Goal: Task Accomplishment & Management: Manage account settings

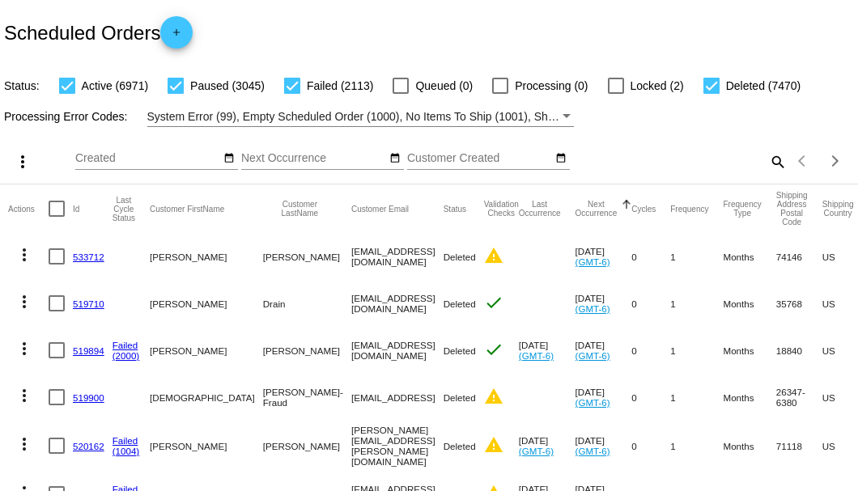
click at [767, 174] on mat-icon "search" at bounding box center [776, 161] width 19 height 25
click at [767, 165] on input "Search" at bounding box center [680, 158] width 214 height 13
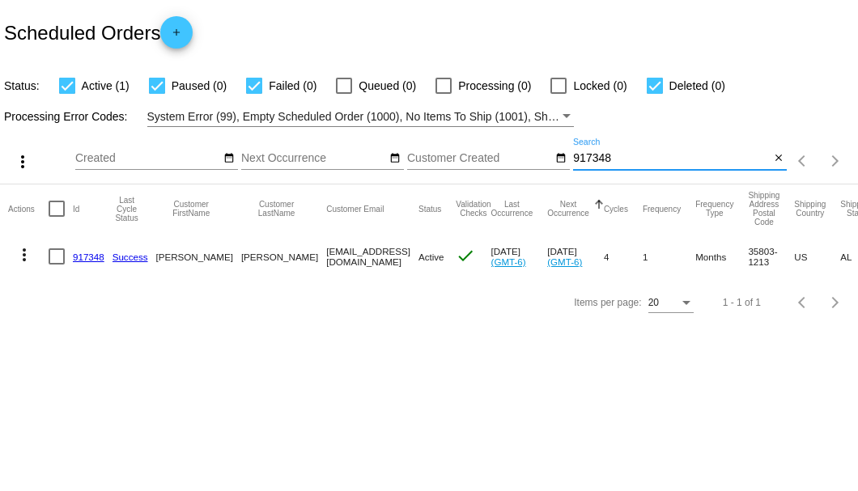
type input "917348"
click at [89, 257] on link "917348" at bounding box center [89, 257] width 32 height 11
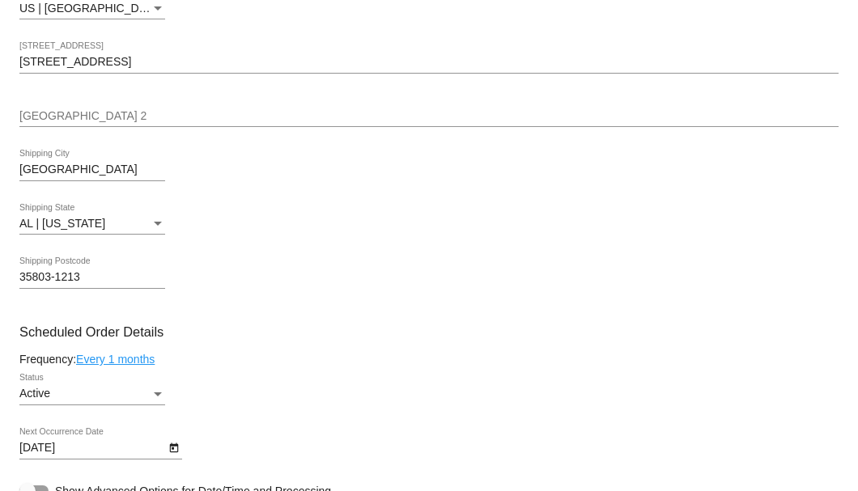
scroll to position [863, 0]
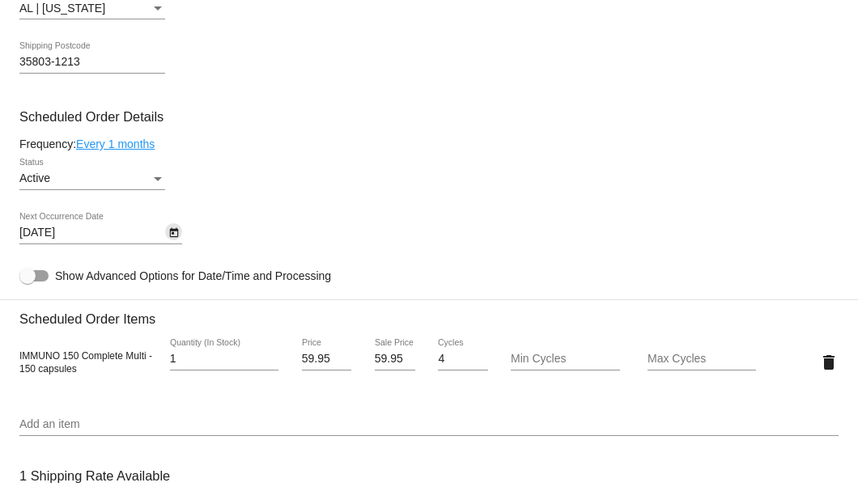
click at [175, 231] on icon "Open calendar" at bounding box center [173, 233] width 9 height 10
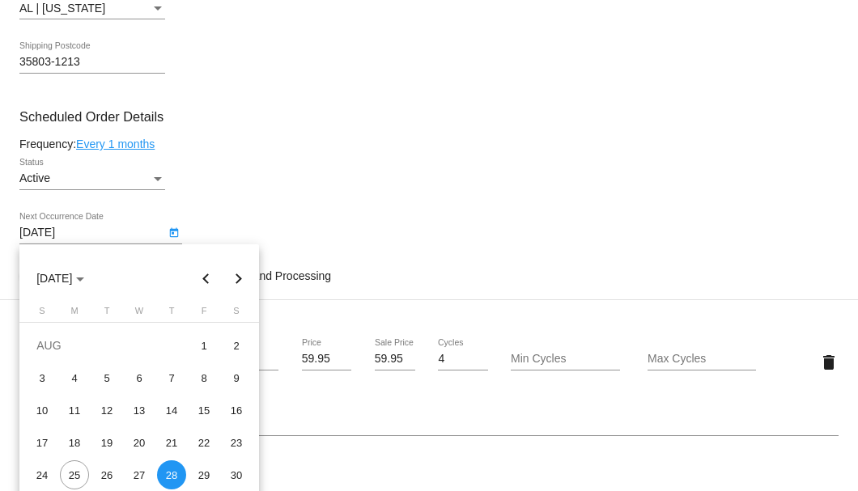
click at [240, 280] on button "Next month" at bounding box center [239, 278] width 32 height 32
click at [324, 369] on div at bounding box center [429, 245] width 858 height 491
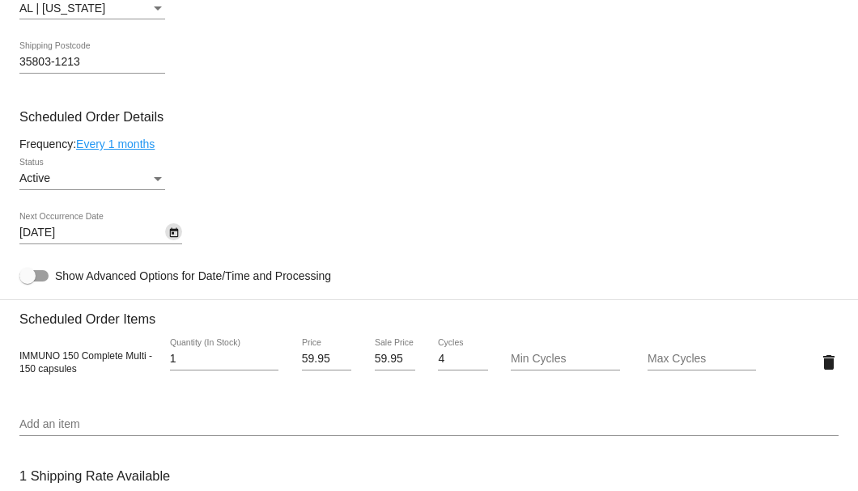
scroll to position [917, 0]
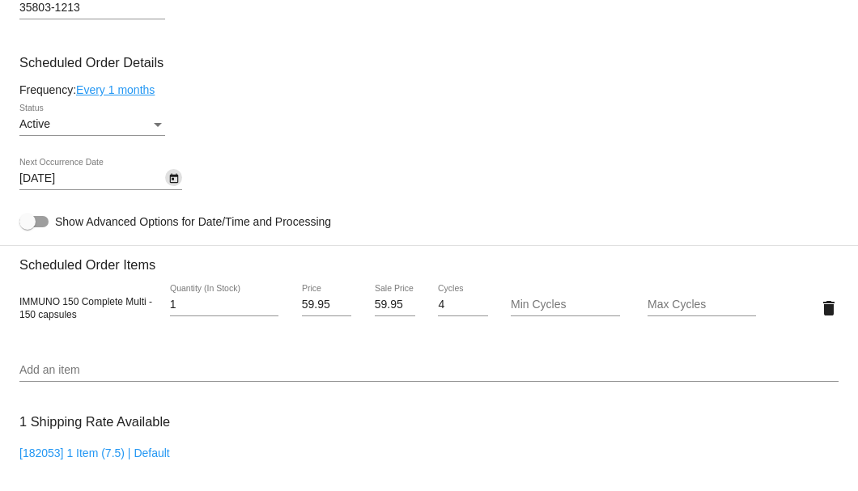
click at [175, 184] on icon "Open calendar" at bounding box center [173, 179] width 9 height 10
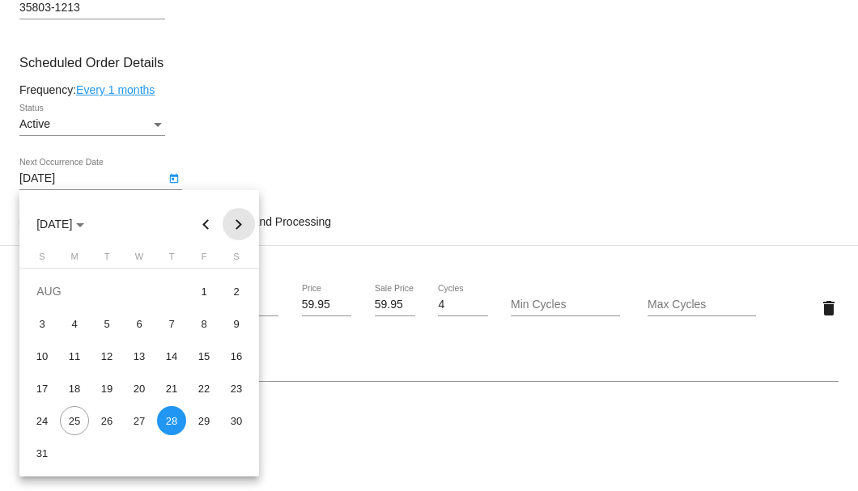
click at [236, 231] on button "Next month" at bounding box center [239, 224] width 32 height 32
click at [45, 453] on div "28" at bounding box center [42, 453] width 29 height 29
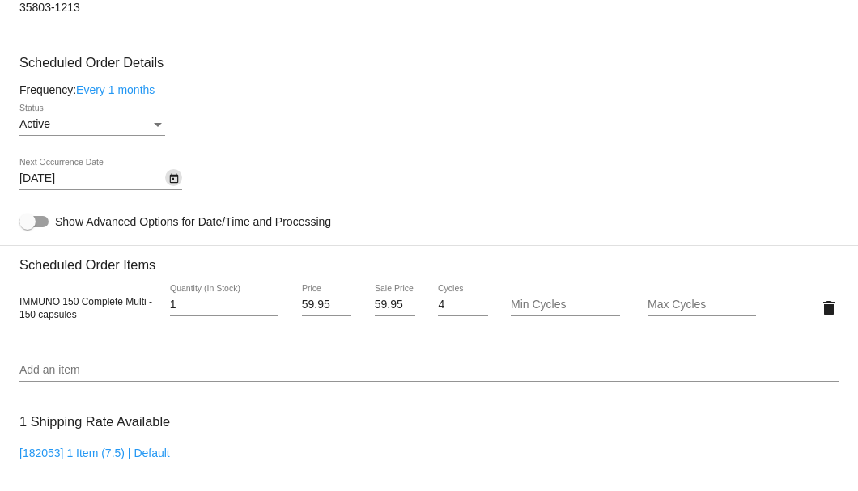
scroll to position [755, 0]
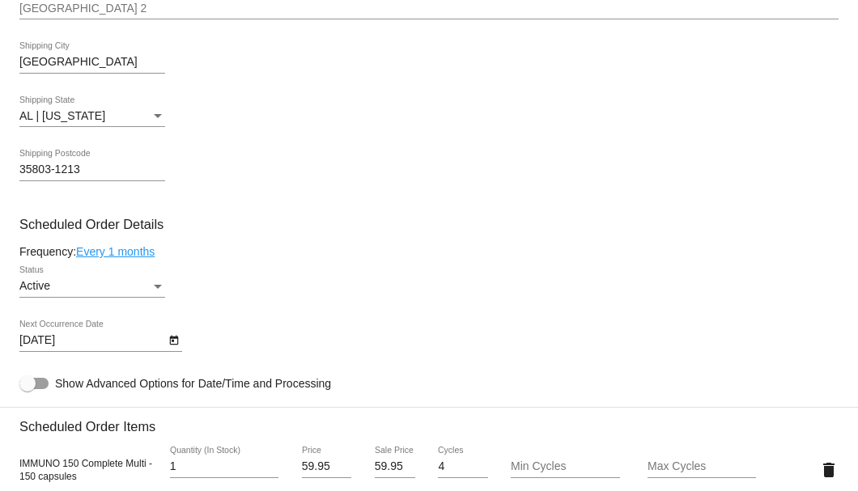
click at [121, 252] on link "Every 1 months" at bounding box center [115, 251] width 78 height 13
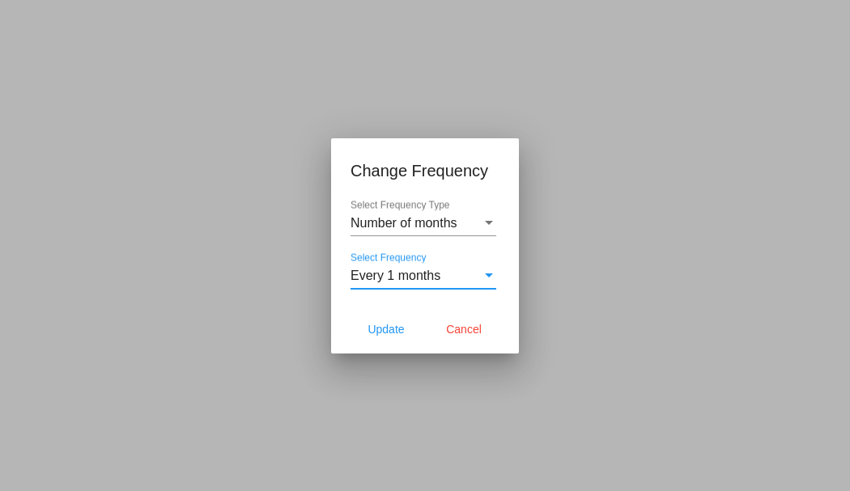
click at [452, 270] on div "Every 1 months" at bounding box center [415, 276] width 131 height 15
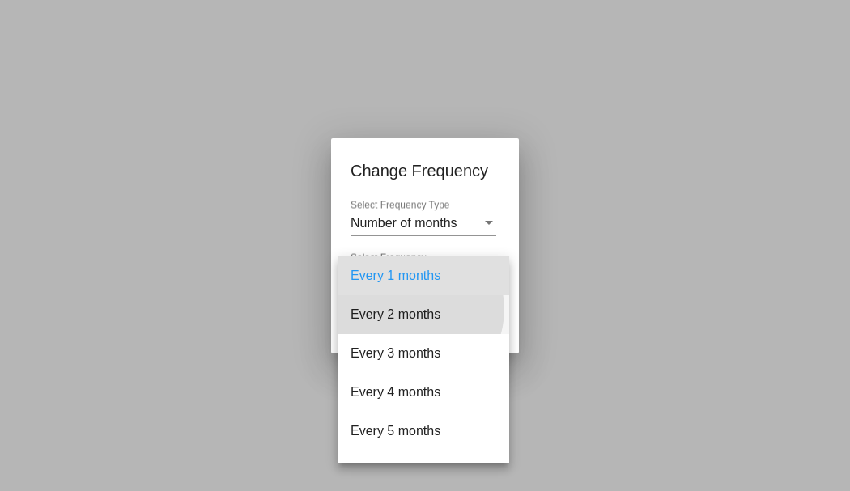
click at [418, 310] on span "Every 2 months" at bounding box center [423, 314] width 146 height 39
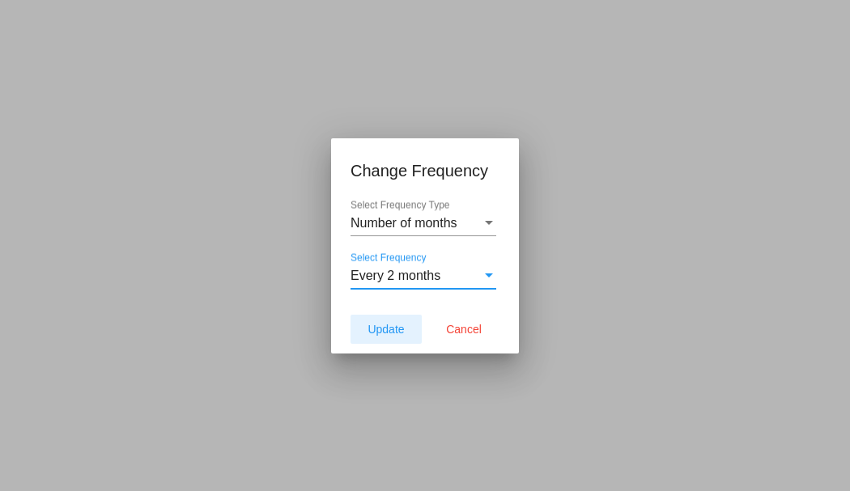
click at [388, 332] on span "Update" at bounding box center [385, 329] width 36 height 13
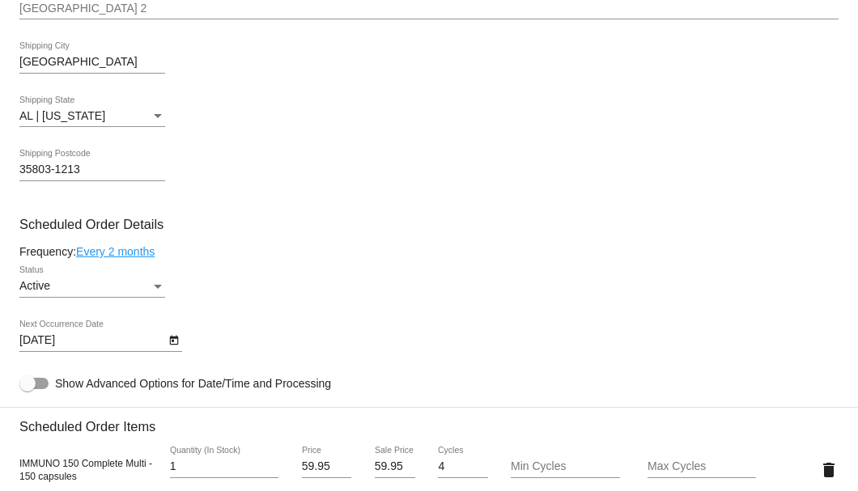
scroll to position [917, 0]
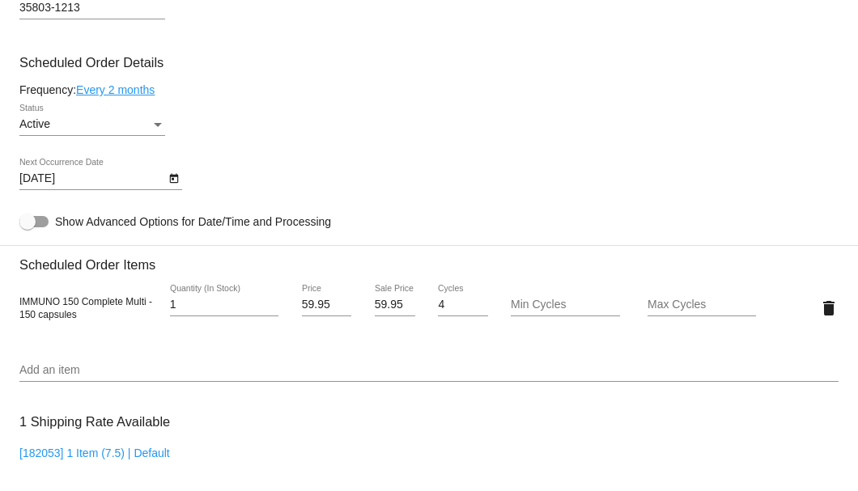
click at [171, 180] on icon "Open calendar" at bounding box center [173, 178] width 11 height 19
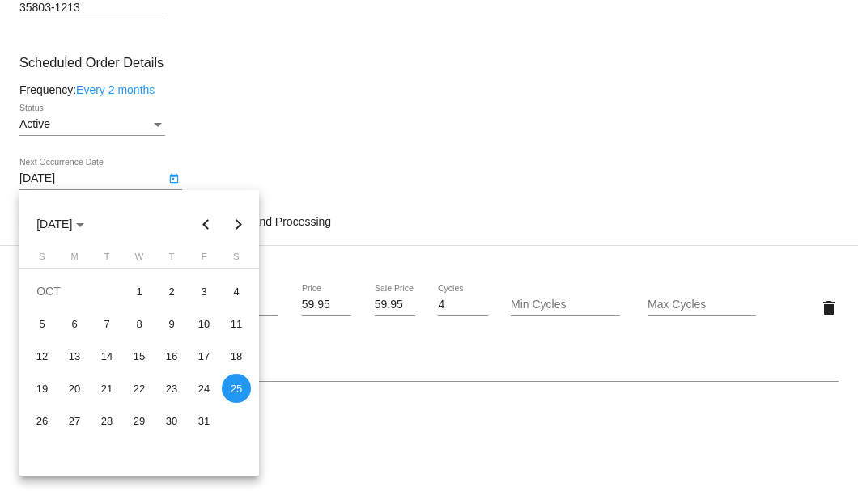
click at [205, 225] on button "Previous month" at bounding box center [206, 224] width 32 height 32
click at [35, 455] on div "28" at bounding box center [42, 453] width 29 height 29
type input "[DATE]"
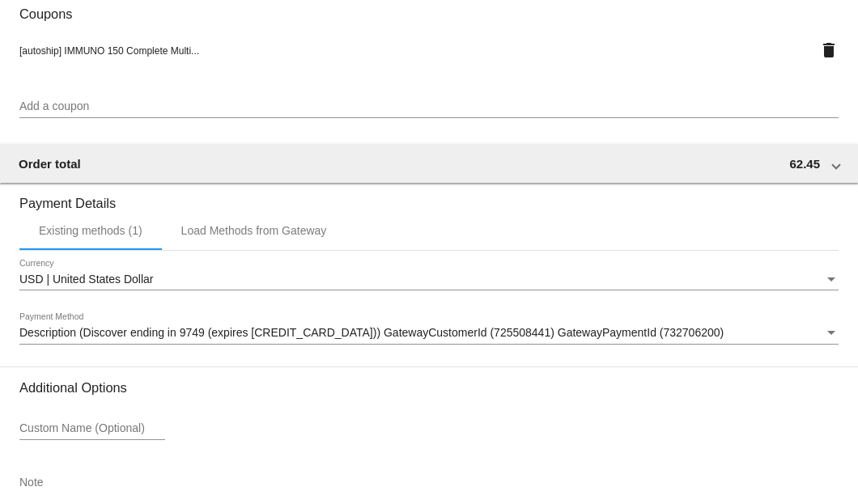
scroll to position [1562, 0]
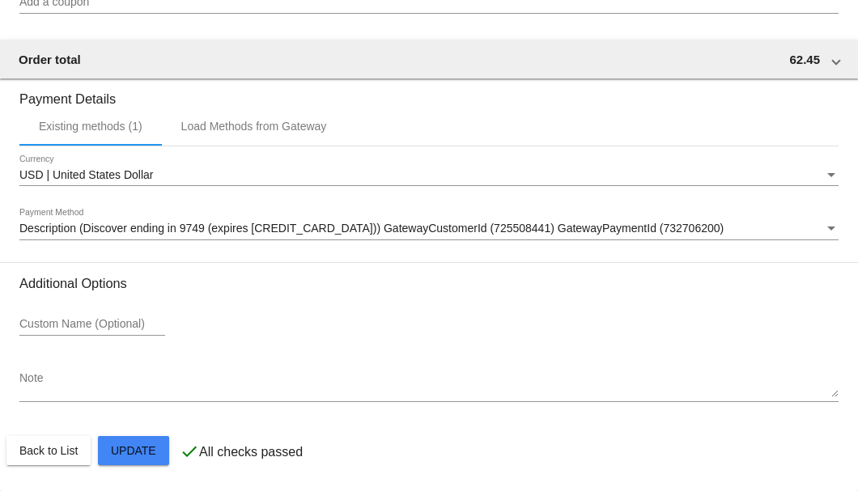
click at [136, 435] on mat-card-actions "Back to List Update" at bounding box center [428, 451] width 845 height 42
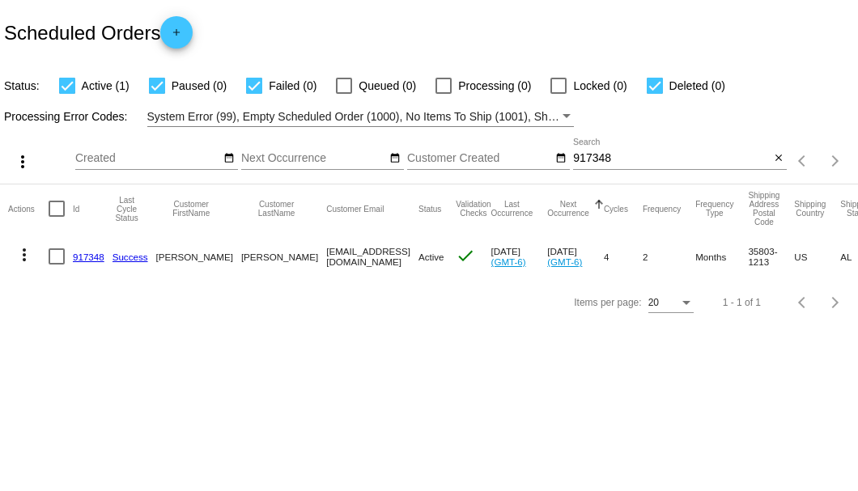
click at [603, 161] on input "917348" at bounding box center [671, 158] width 197 height 13
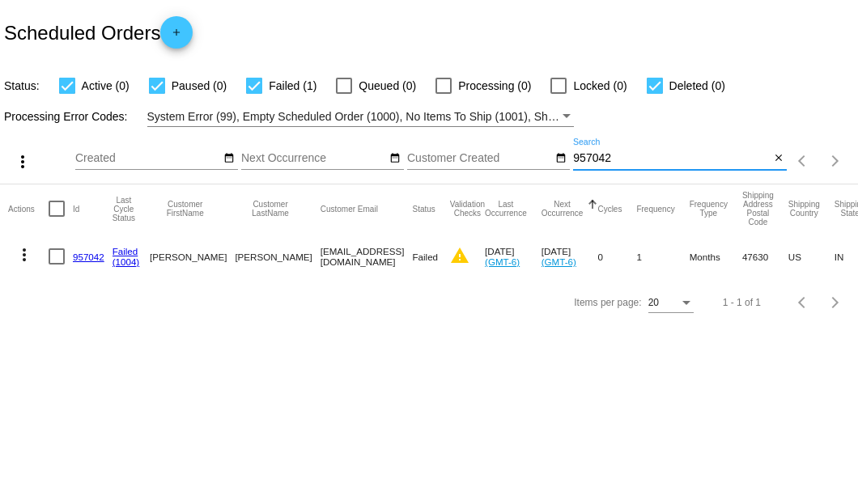
type input "957042"
click at [89, 254] on link "957042" at bounding box center [89, 257] width 32 height 11
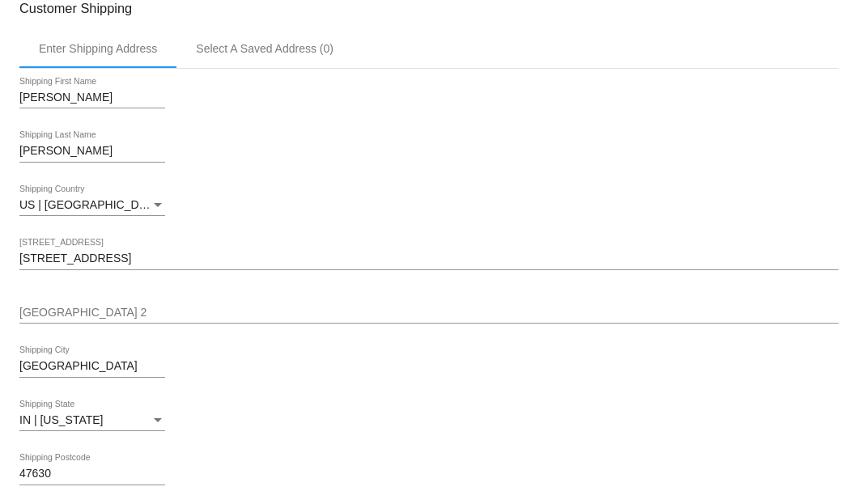
scroll to position [377, 0]
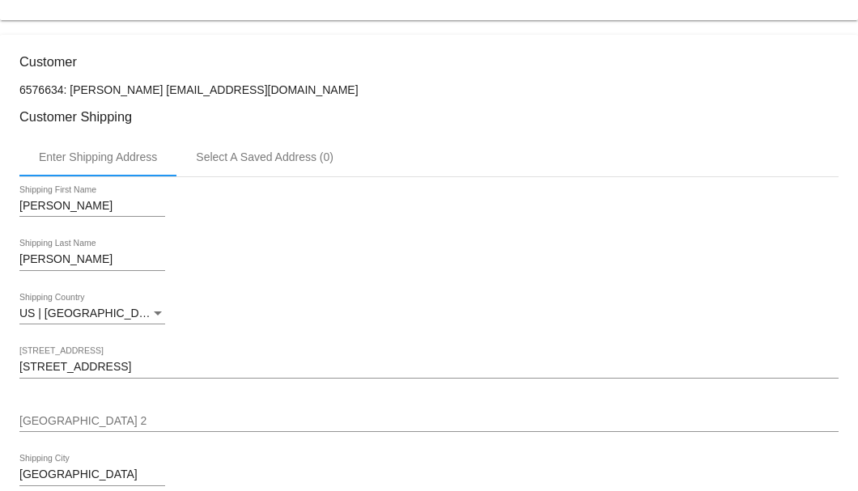
drag, startPoint x: 241, startPoint y: 91, endPoint x: 125, endPoint y: 89, distance: 116.5
click at [125, 89] on p "6576634: Kay Keller pianokay@yahoo.com" at bounding box center [428, 89] width 819 height 13
copy p "pianokay@yahoo.com"
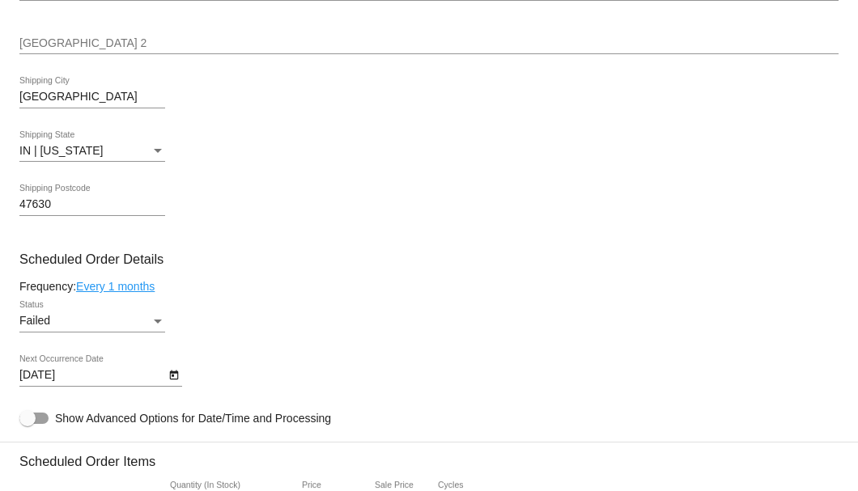
scroll to position [917, 0]
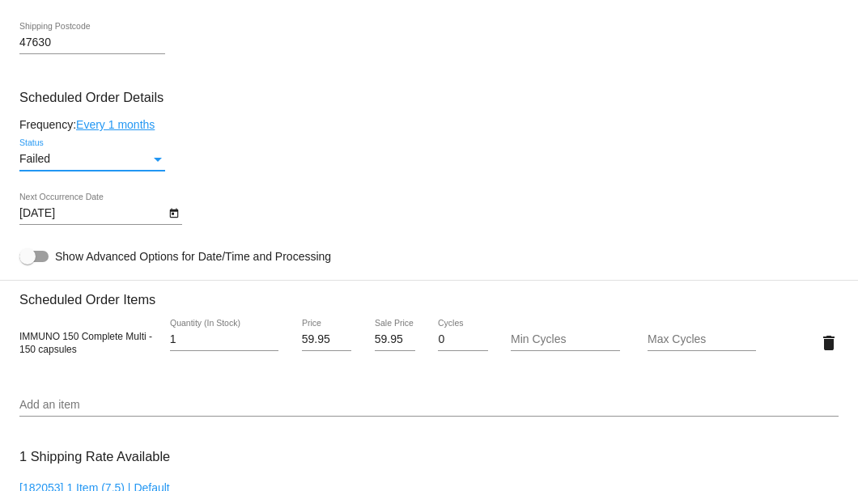
click at [155, 154] on div "Status" at bounding box center [158, 159] width 15 height 13
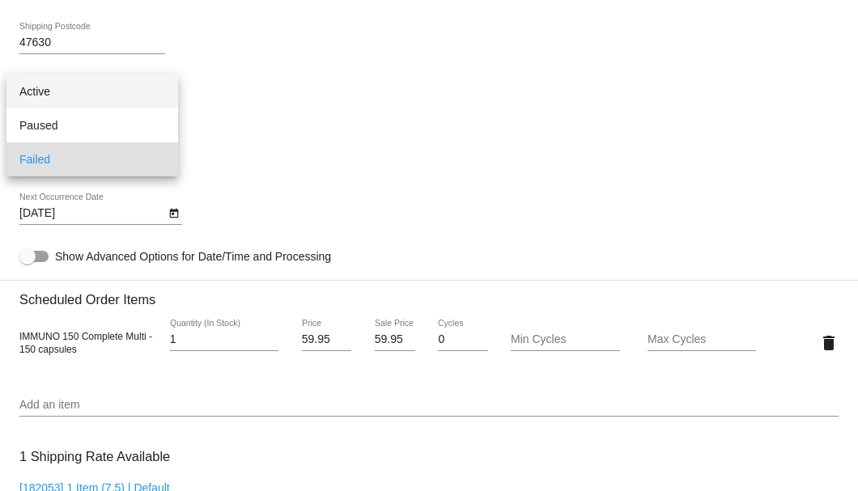
click at [95, 95] on span "Active" at bounding box center [92, 91] width 146 height 34
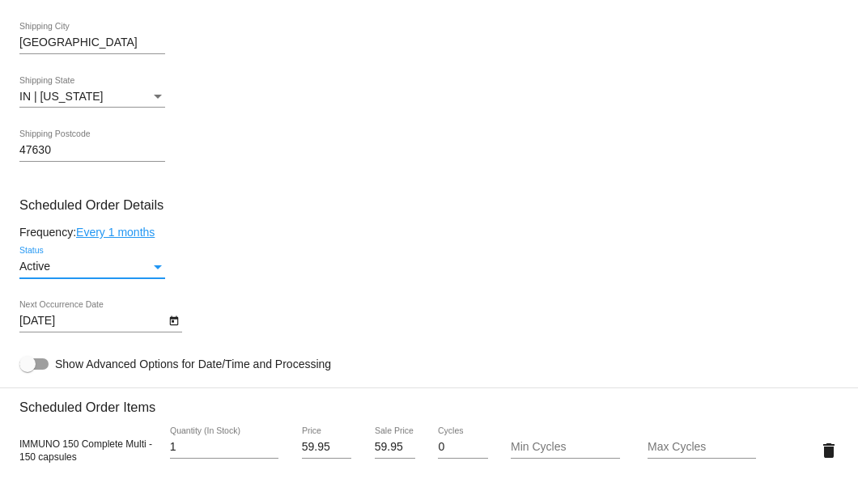
scroll to position [1024, 0]
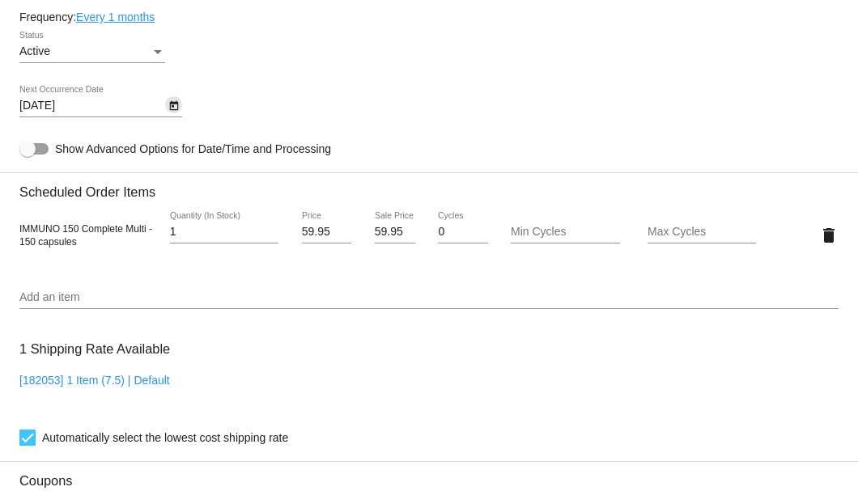
click at [170, 105] on icon "Open calendar" at bounding box center [173, 106] width 9 height 10
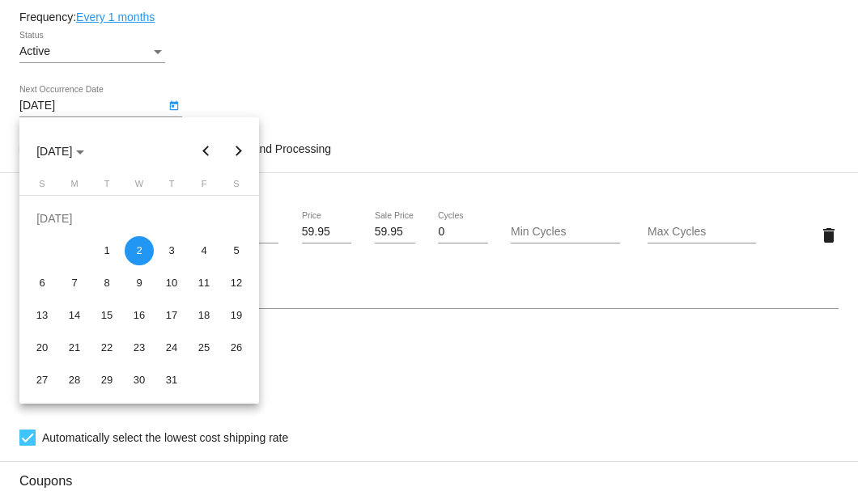
click at [235, 154] on button "Next month" at bounding box center [239, 151] width 32 height 32
click at [77, 348] on div "25" at bounding box center [74, 347] width 29 height 29
type input "8/25/2025"
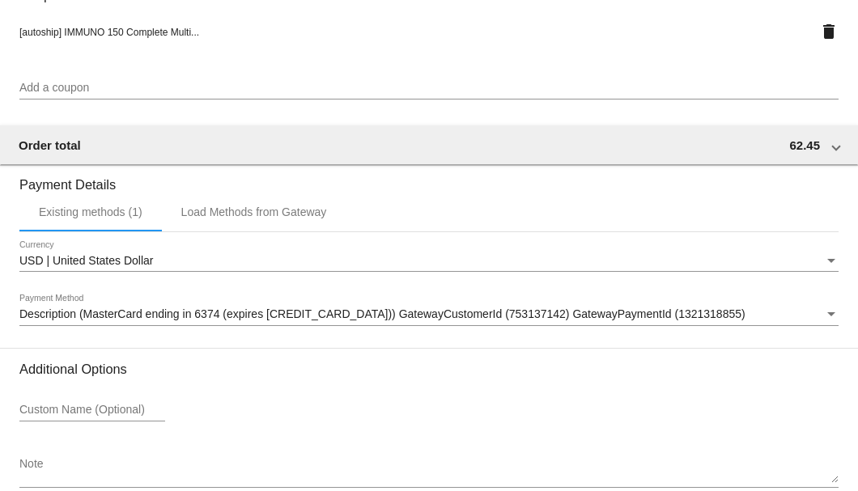
scroll to position [1596, 0]
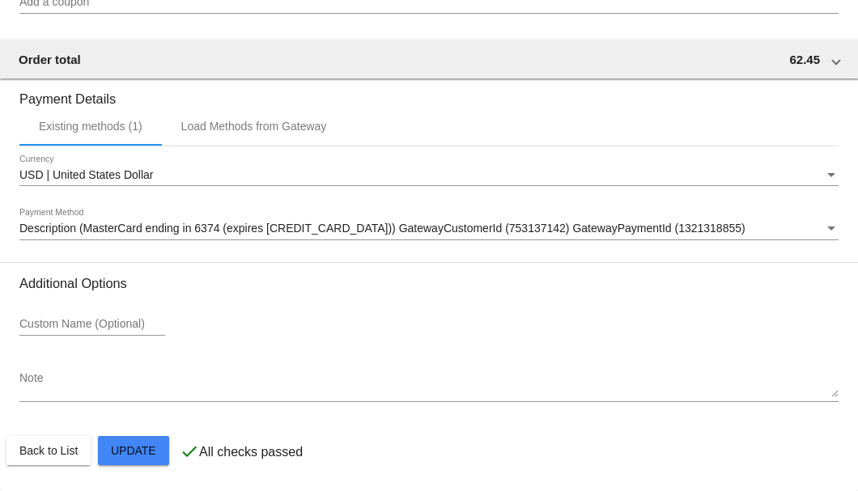
click at [268, 349] on div "Custom Name (Optional)" at bounding box center [428, 327] width 819 height 46
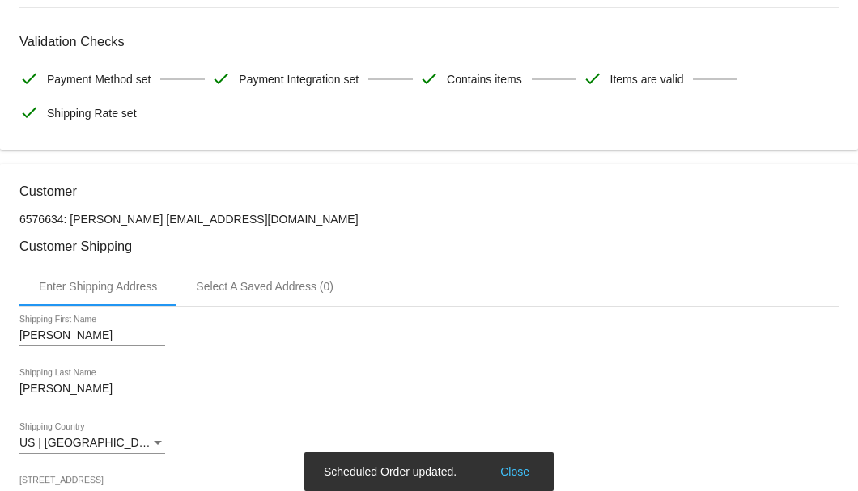
scroll to position [0, 0]
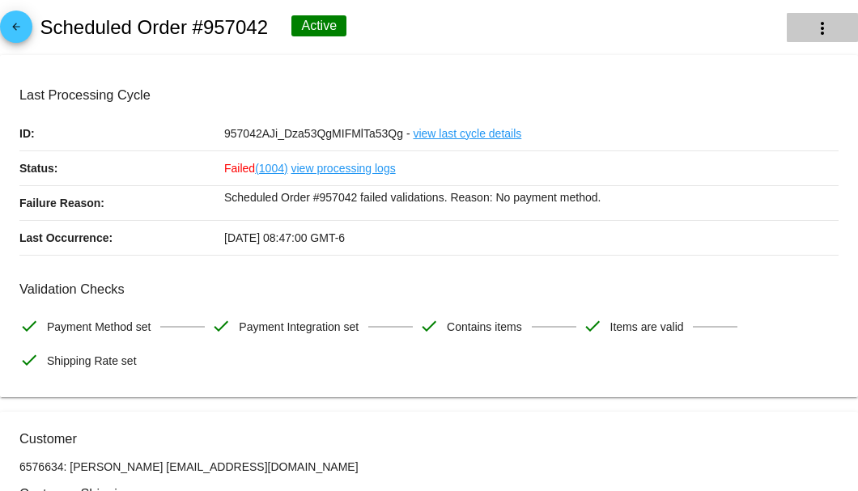
click at [812, 34] on mat-icon "more_vert" at bounding box center [821, 28] width 19 height 19
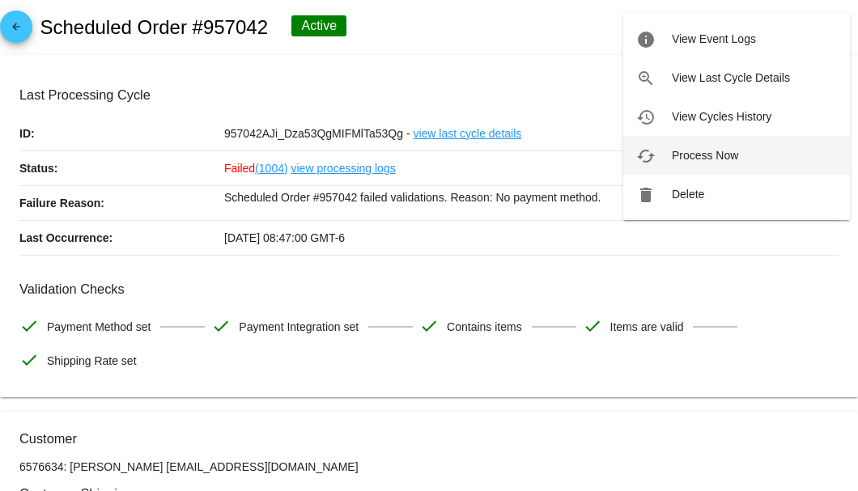
click at [724, 151] on span "Process Now" at bounding box center [705, 155] width 66 height 13
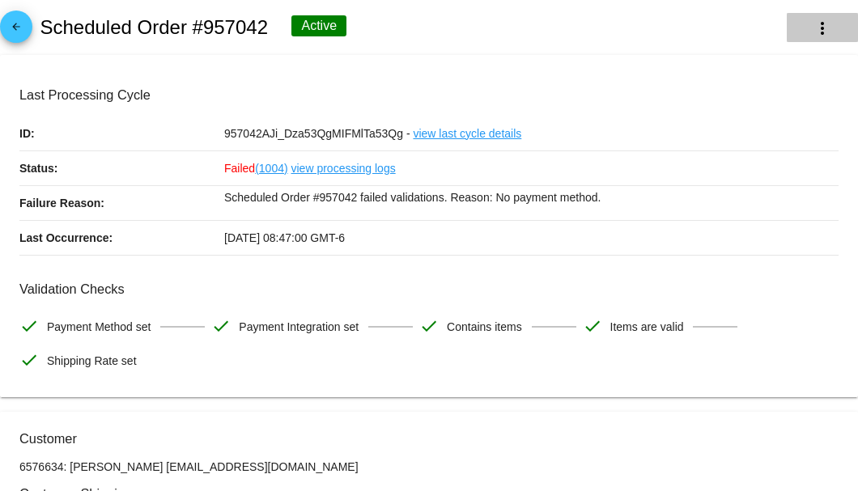
click at [812, 34] on mat-icon "more_vert" at bounding box center [821, 28] width 19 height 19
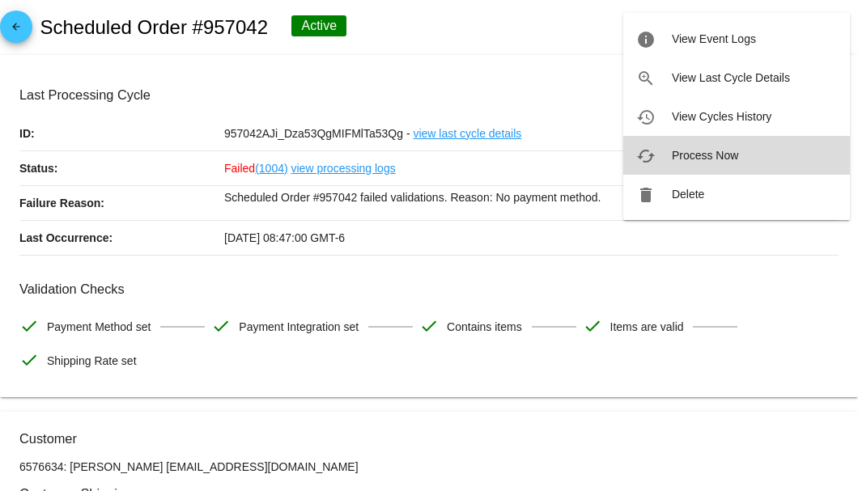
click at [702, 159] on span "Process Now" at bounding box center [705, 155] width 66 height 13
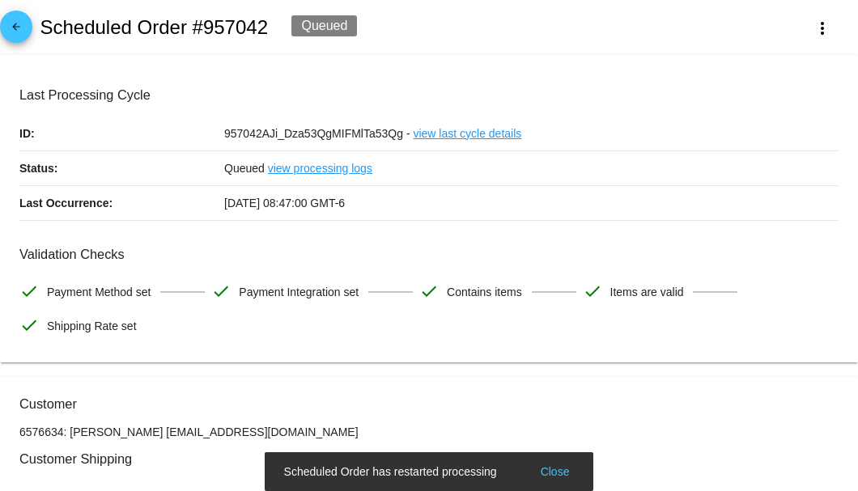
scroll to position [162, 0]
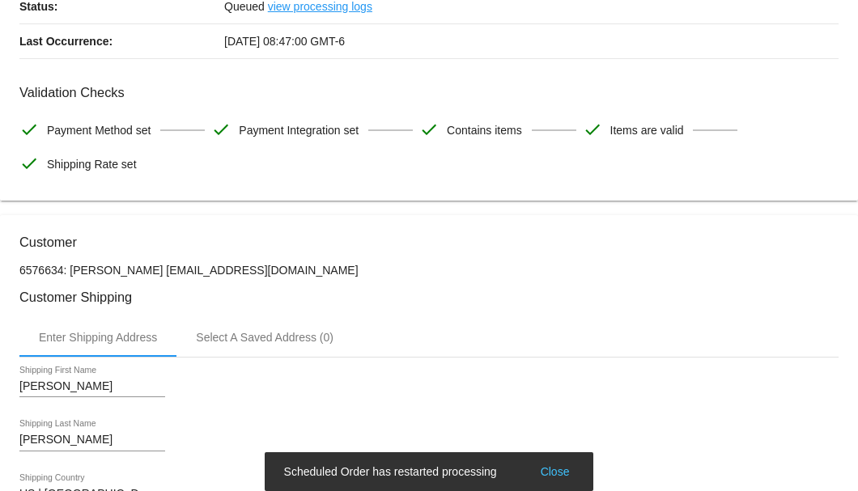
drag, startPoint x: 238, startPoint y: 269, endPoint x: 122, endPoint y: 269, distance: 115.7
click at [122, 269] on p "6576634: Kay Keller pianokay@yahoo.com" at bounding box center [428, 270] width 819 height 13
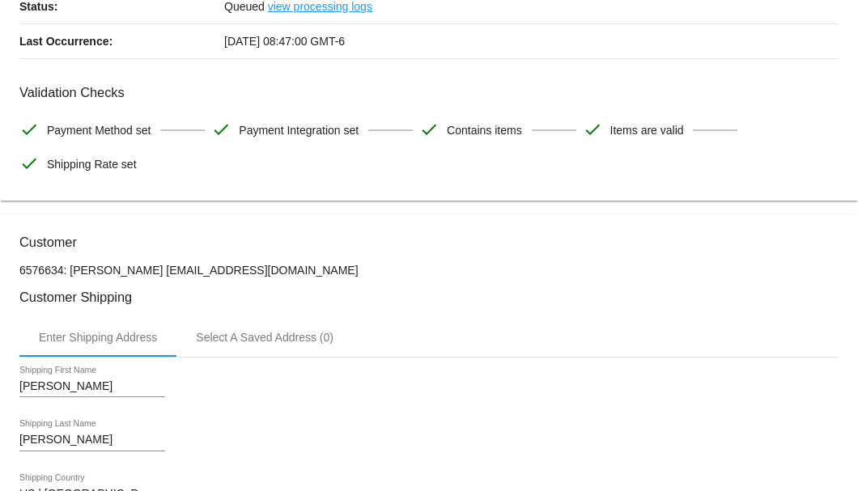
copy p "pianokay@yahoo.com"
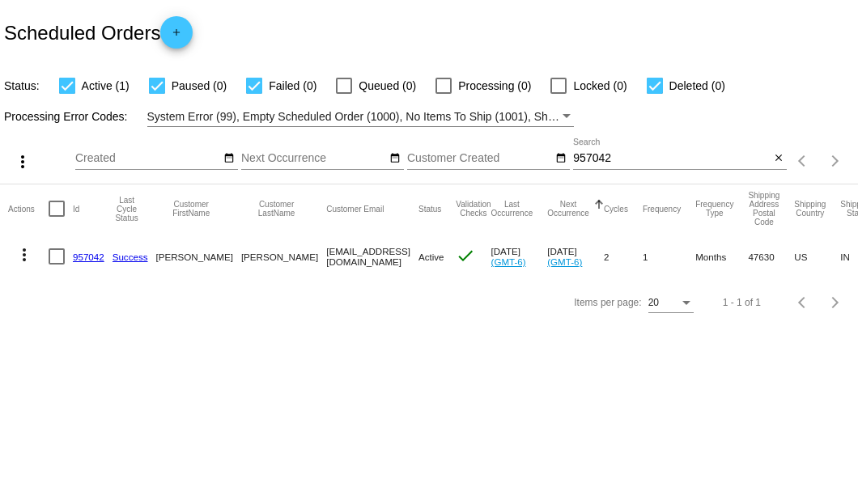
click at [621, 160] on input "957042" at bounding box center [671, 158] width 197 height 13
drag, startPoint x: 259, startPoint y: 257, endPoint x: 350, endPoint y: 257, distance: 91.4
click at [350, 257] on mat-cell "pianokay@yahoo.com" at bounding box center [372, 256] width 92 height 47
copy mat-cell "pianokay@yahoo.com"
click at [774, 159] on mat-icon "close" at bounding box center [778, 158] width 11 height 13
